Goal: Complete application form

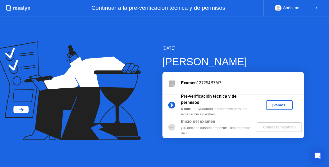
click at [277, 103] on div "¡Vamos!" at bounding box center [279, 105] width 23 height 4
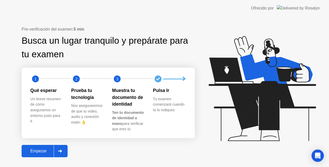
click at [60, 147] on div at bounding box center [60, 151] width 12 height 12
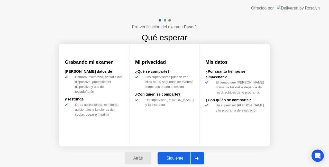
click at [186, 156] on div "Siguiente" at bounding box center [174, 158] width 31 height 5
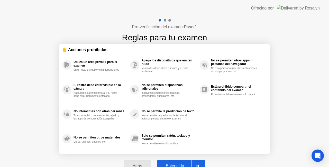
click at [200, 162] on div at bounding box center [197, 166] width 12 height 12
select select "**********"
select select "*******"
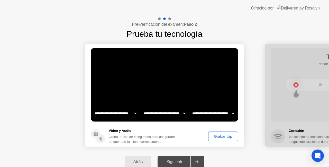
click at [226, 134] on div "Grabar clip" at bounding box center [223, 136] width 26 height 4
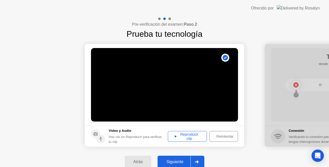
click at [194, 137] on div "Reproducir clip" at bounding box center [187, 136] width 35 height 8
click at [187, 157] on button "Siguiente" at bounding box center [181, 162] width 47 height 12
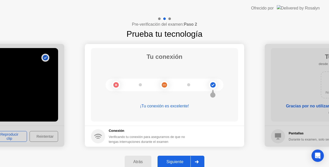
click at [187, 157] on button "Siguiente" at bounding box center [181, 162] width 47 height 12
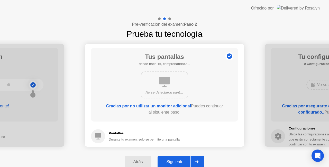
click at [187, 157] on button "Siguiente" at bounding box center [181, 162] width 47 height 12
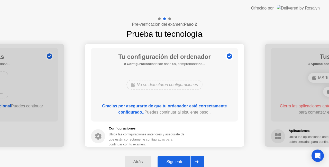
click at [187, 157] on button "Siguiente" at bounding box center [181, 162] width 47 height 12
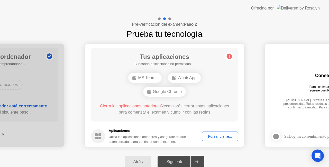
click at [219, 135] on div "Forzar cierre..." at bounding box center [220, 136] width 32 height 4
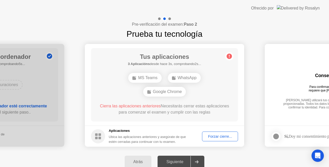
click at [209, 135] on div "Forzar cierre..." at bounding box center [220, 136] width 32 height 4
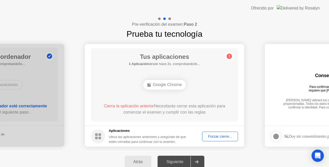
click at [211, 134] on div "Forzar cierre..." at bounding box center [220, 136] width 32 height 4
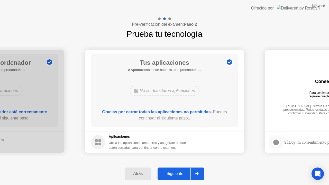
click at [182, 167] on button "Siguiente" at bounding box center [181, 174] width 47 height 12
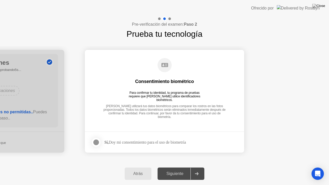
click at [96, 143] on div at bounding box center [96, 142] width 6 height 6
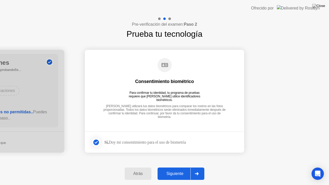
click at [191, 167] on div "Siguiente" at bounding box center [174, 173] width 31 height 5
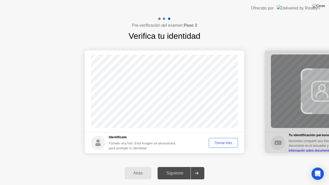
click at [222, 139] on button "Tomar foto" at bounding box center [223, 143] width 29 height 10
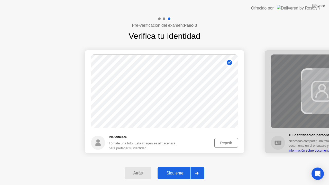
click at [179, 167] on div "Siguiente" at bounding box center [174, 173] width 31 height 5
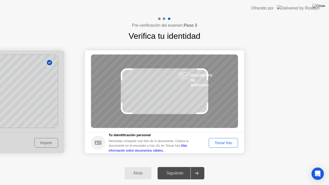
click at [216, 144] on div "Tomar foto" at bounding box center [224, 143] width 26 height 4
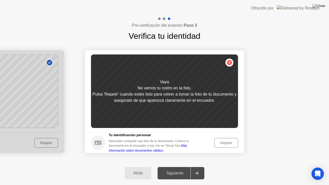
click at [222, 144] on div "Repetir" at bounding box center [226, 143] width 20 height 4
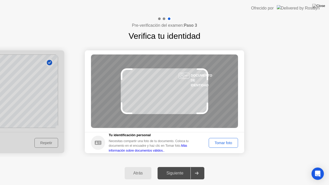
click at [222, 144] on div "Tomar foto" at bounding box center [224, 143] width 26 height 4
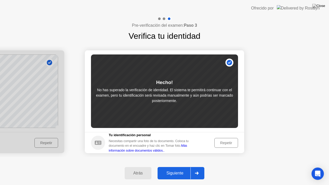
click at [184, 167] on button "Siguiente" at bounding box center [181, 173] width 47 height 12
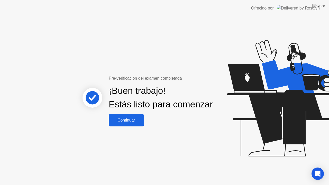
click at [123, 123] on div "Continuar" at bounding box center [126, 120] width 32 height 5
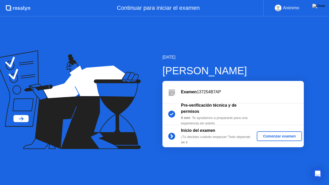
click at [279, 138] on div "Comenzar examen" at bounding box center [279, 136] width 41 height 4
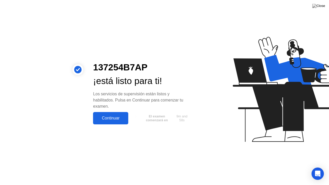
click at [113, 117] on div "Continuar" at bounding box center [111, 118] width 32 height 5
